Goal: Obtain resource: Download file/media

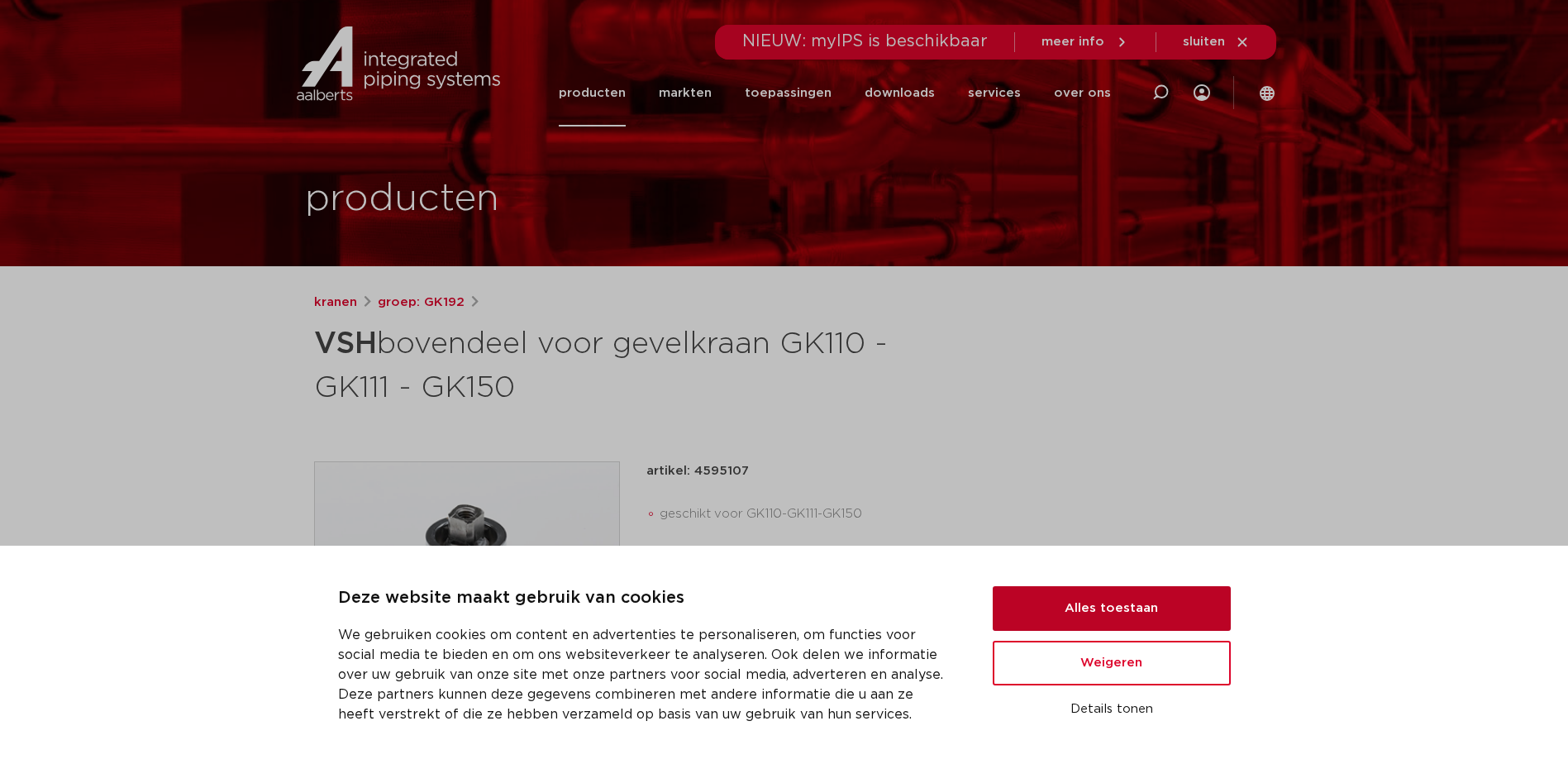
click at [1052, 614] on button "Alles toestaan" at bounding box center [1111, 609] width 238 height 45
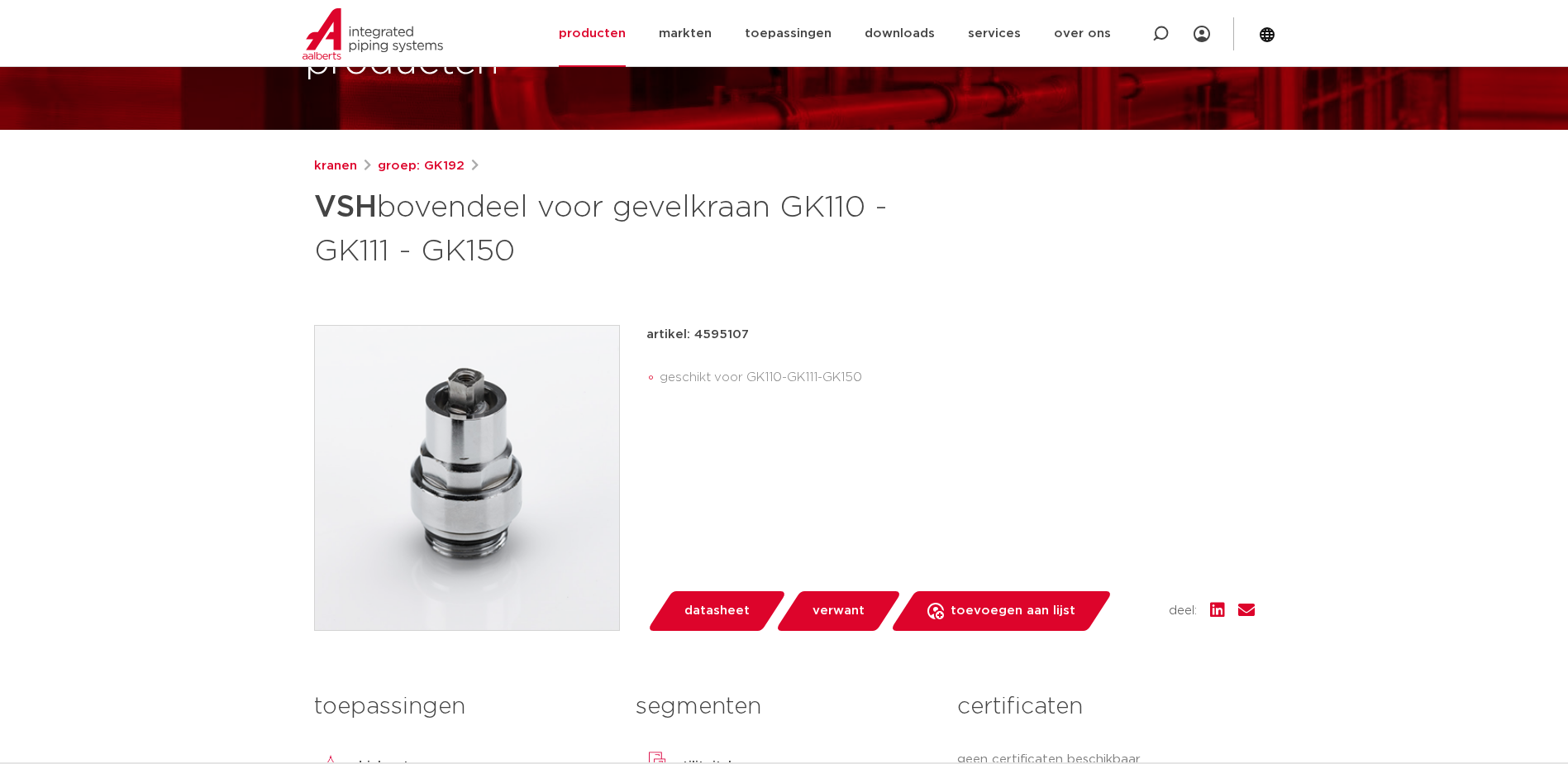
scroll to position [165, 0]
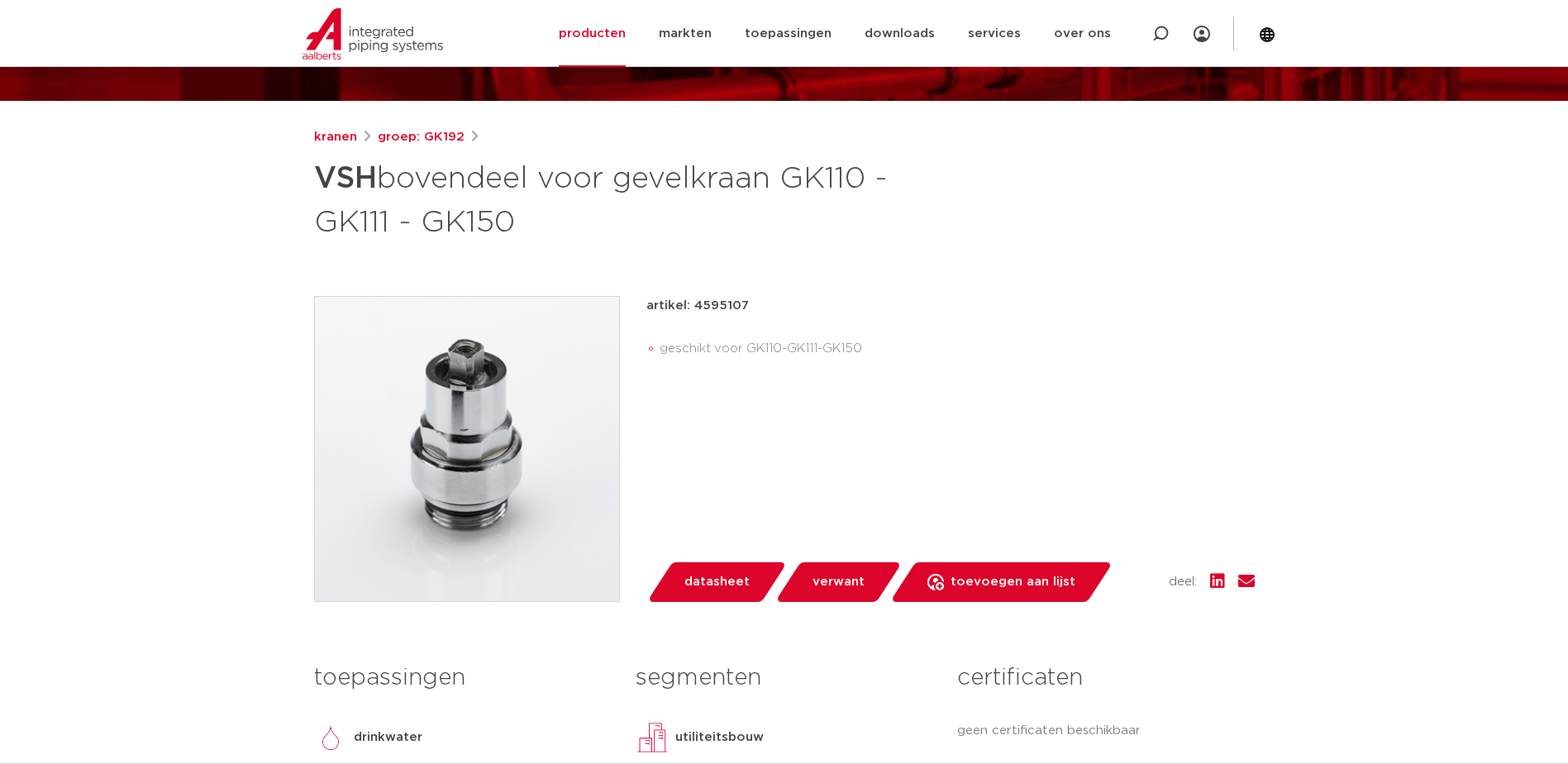
drag, startPoint x: 859, startPoint y: 347, endPoint x: 897, endPoint y: 346, distance: 38.0
click at [897, 346] on li "geschikt voor GK110-GK111-GK150" at bounding box center [956, 348] width 595 height 26
drag, startPoint x: 871, startPoint y: 343, endPoint x: 745, endPoint y: 348, distance: 126.1
click at [745, 348] on li "geschikt voor GK110-GK111-GK150" at bounding box center [956, 348] width 595 height 26
drag, startPoint x: 745, startPoint y: 348, endPoint x: 755, endPoint y: 349, distance: 10.0
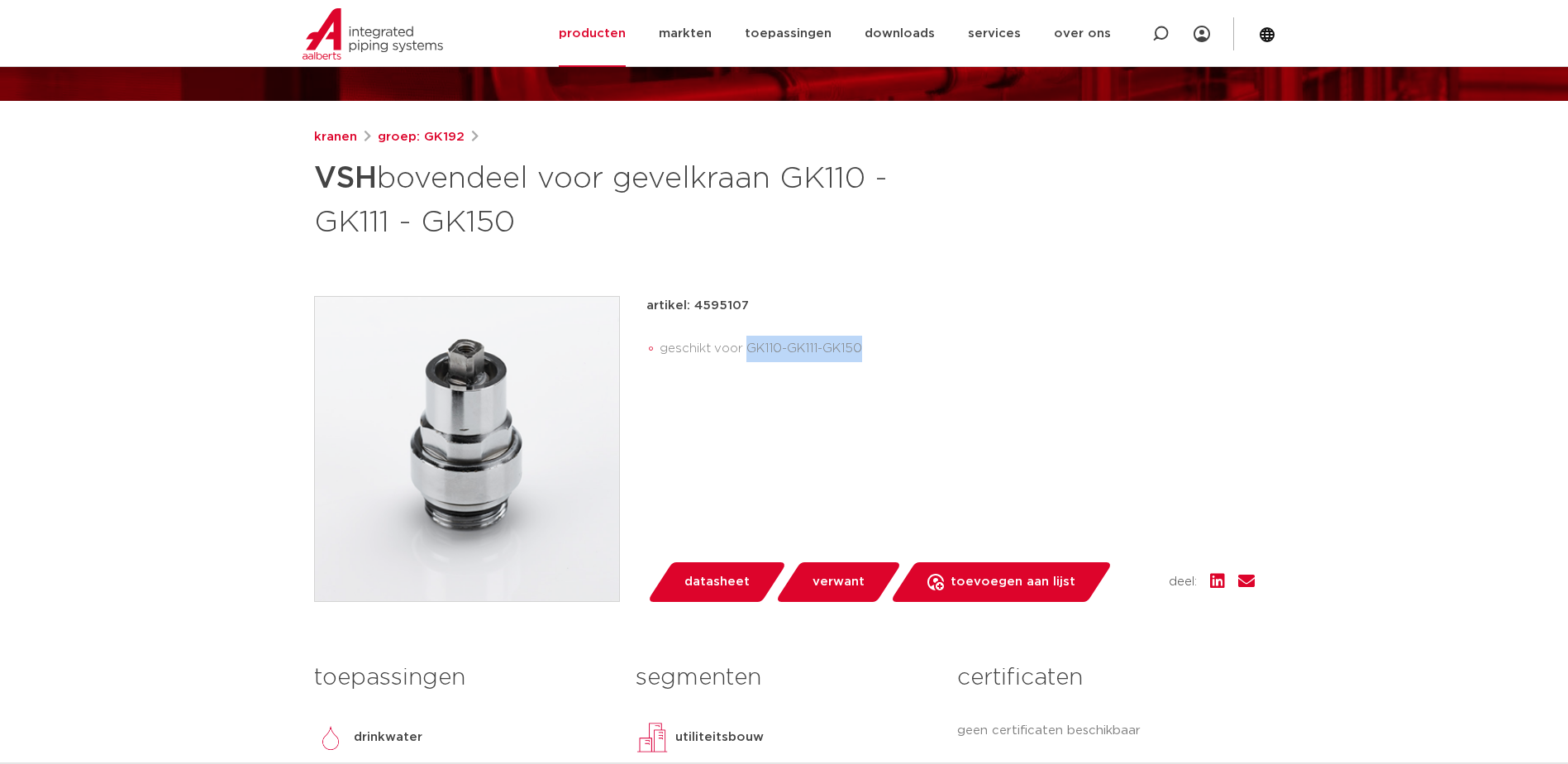
copy li "GK110-GK111-GK150"
